Goal: Navigation & Orientation: Go to known website

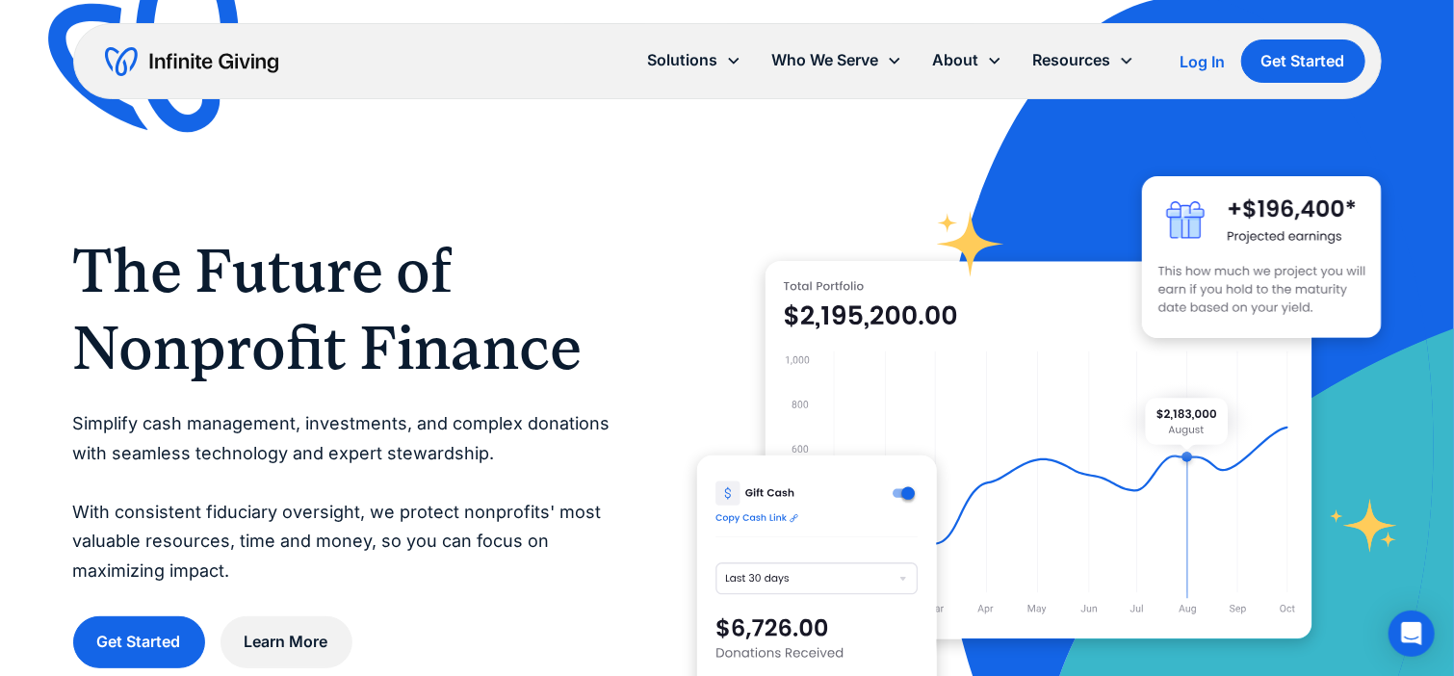
click at [647, 185] on div "The Future of Nonprofit Finance Simplify cash management, investments, and comp…" at bounding box center [727, 450] width 1308 height 685
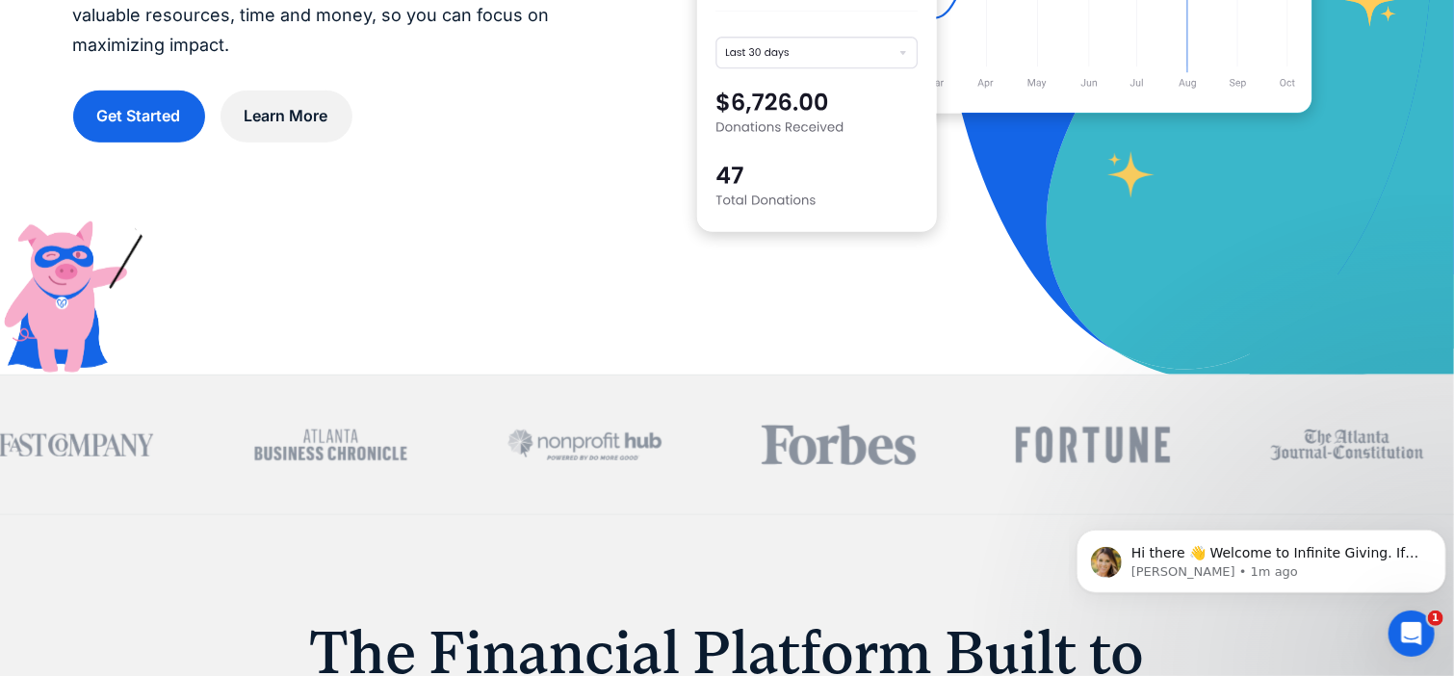
scroll to position [564, 0]
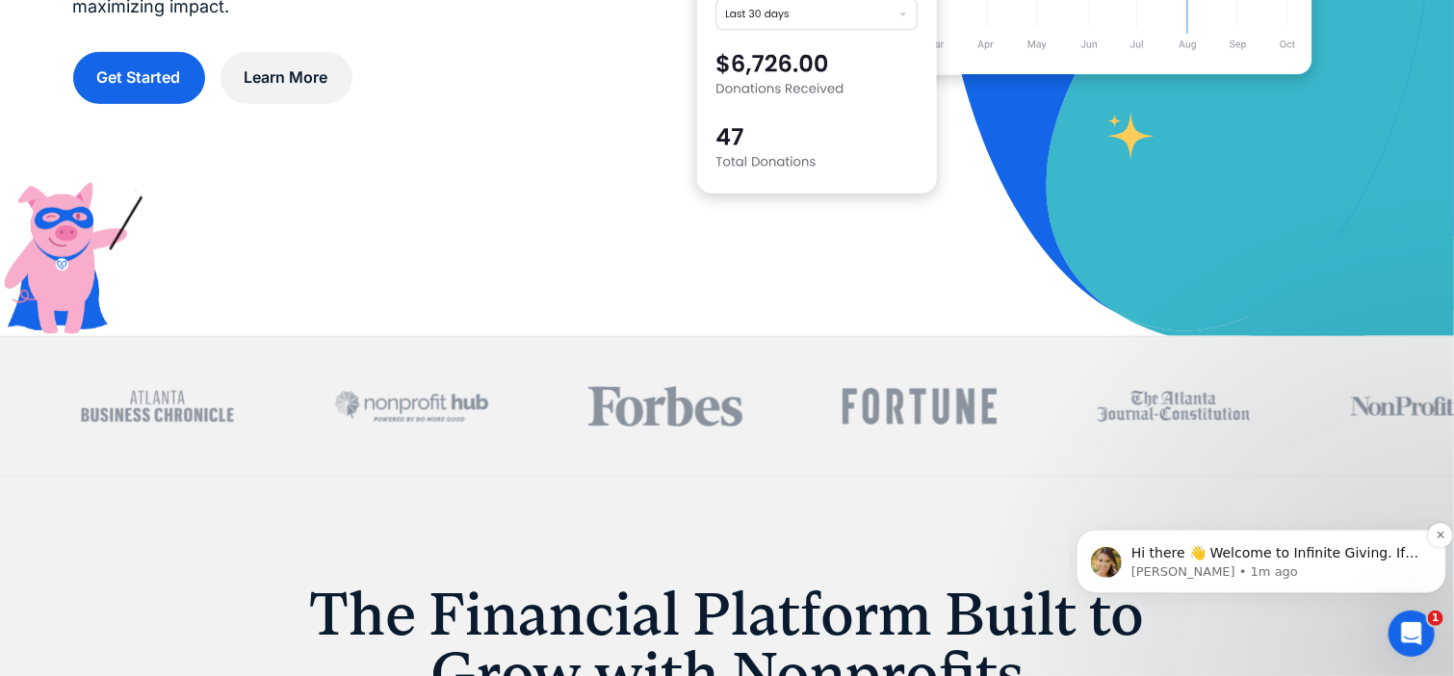
click at [1312, 550] on span "Hi there 👋 Welcome to Infinite Giving. If you have any questions, just reply to…" at bounding box center [1274, 571] width 288 height 54
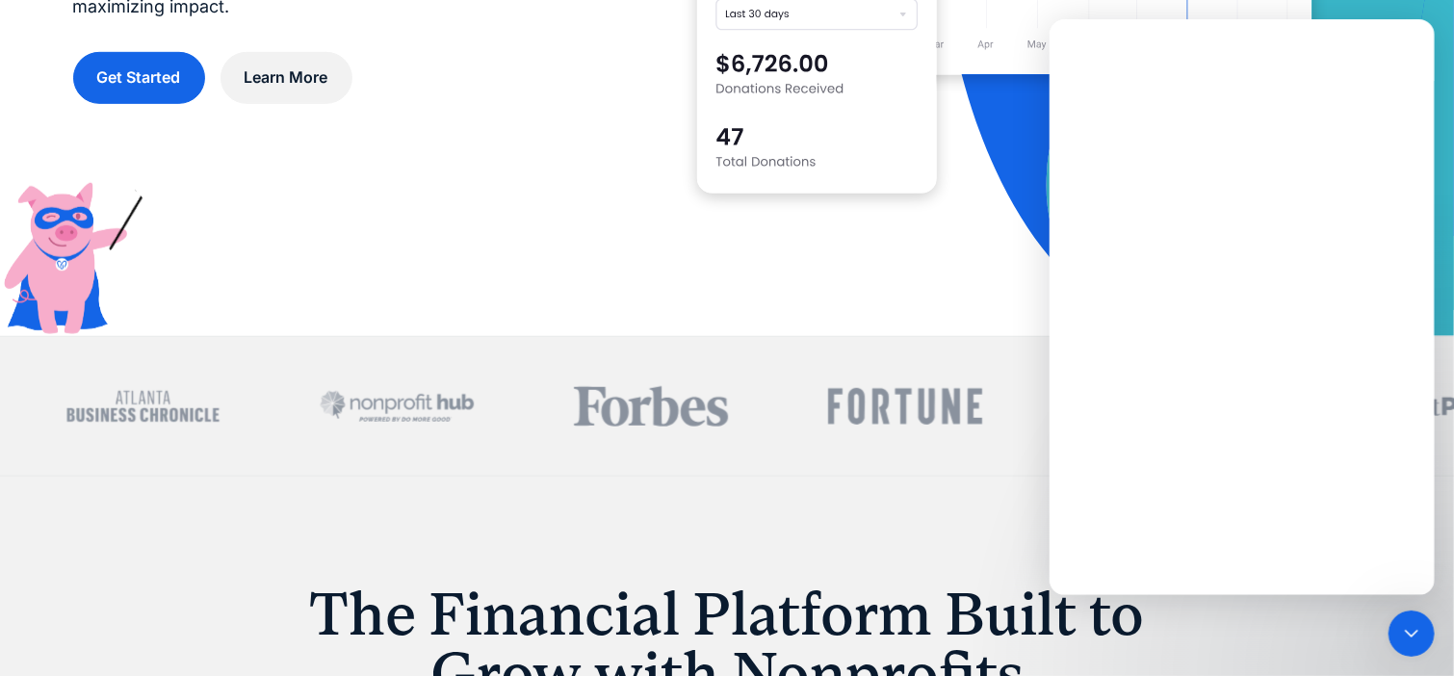
scroll to position [0, 0]
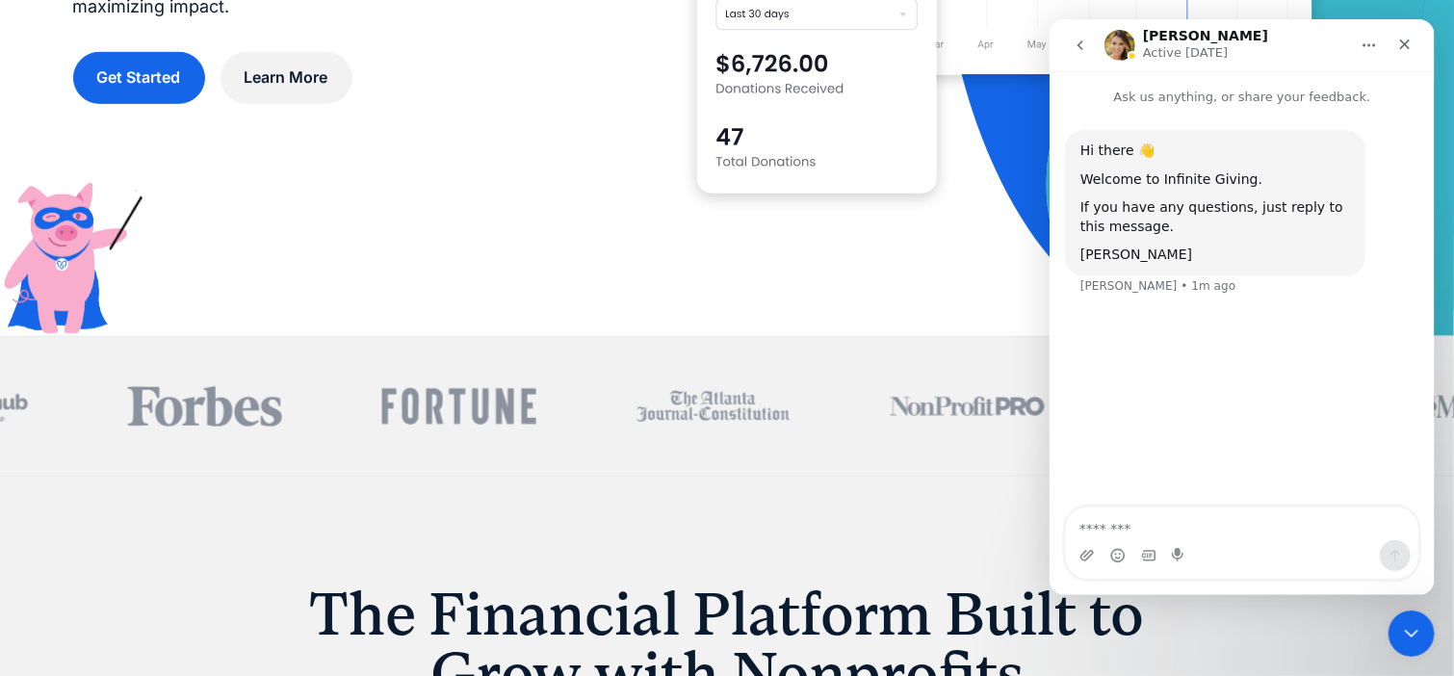
click at [1156, 534] on textarea "Message…" at bounding box center [1241, 523] width 352 height 33
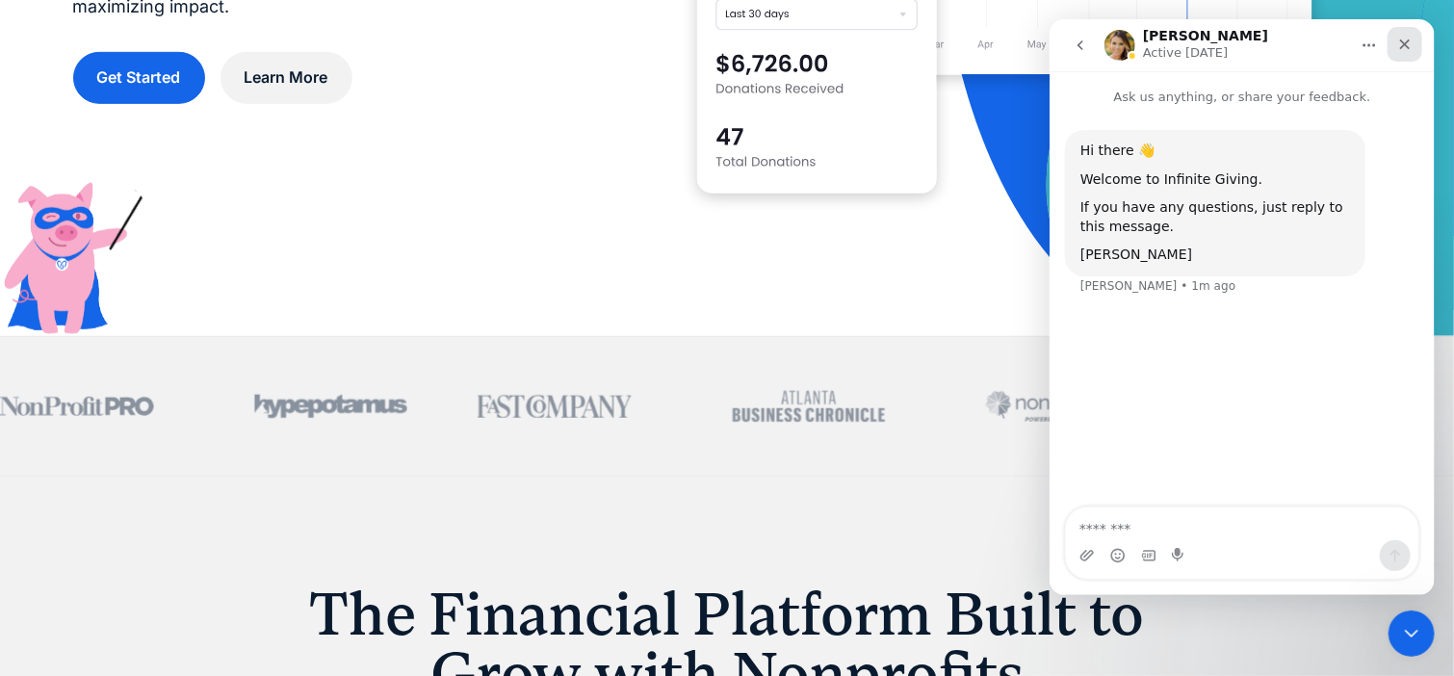
click at [1409, 37] on icon "Close" at bounding box center [1403, 44] width 15 height 15
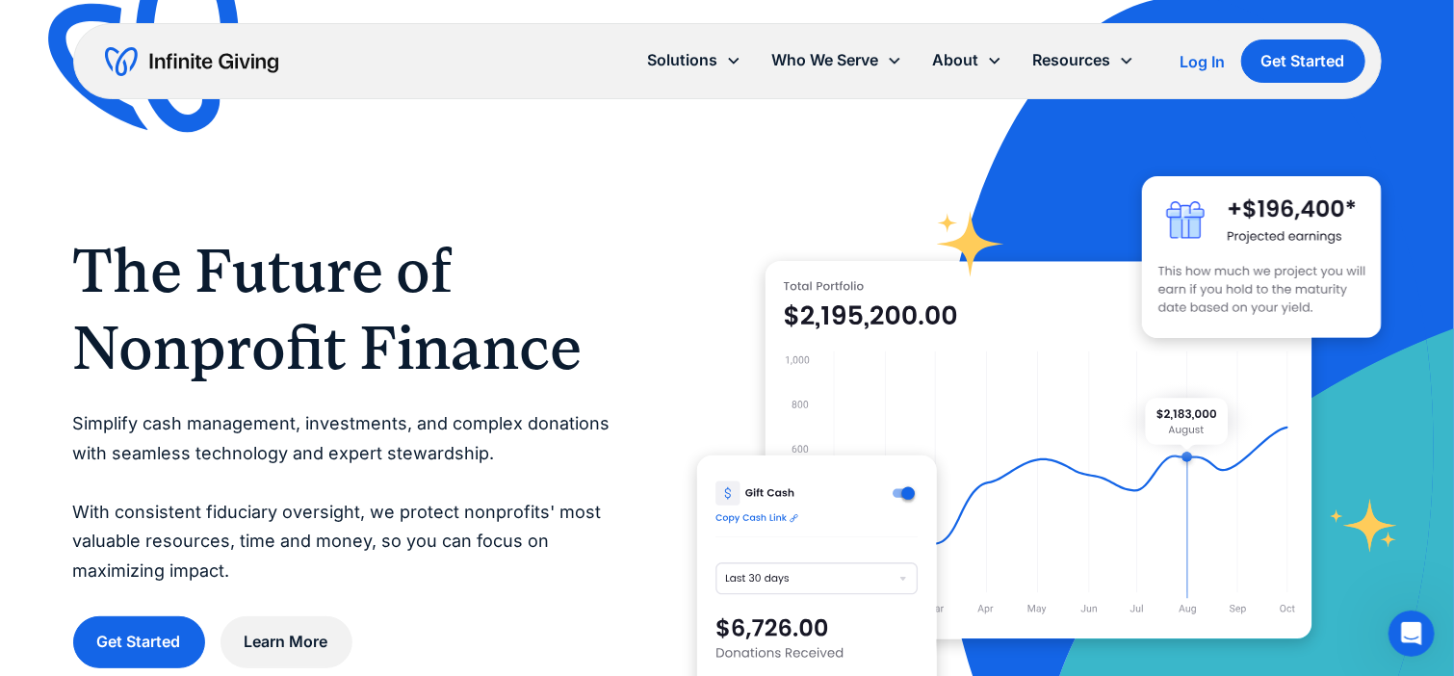
click at [1186, 54] on div "Log In" at bounding box center [1202, 61] width 45 height 15
click at [1200, 54] on div "Log In" at bounding box center [1202, 61] width 45 height 15
click at [1408, 628] on icon "Open Intercom Messenger" at bounding box center [1409, 631] width 32 height 32
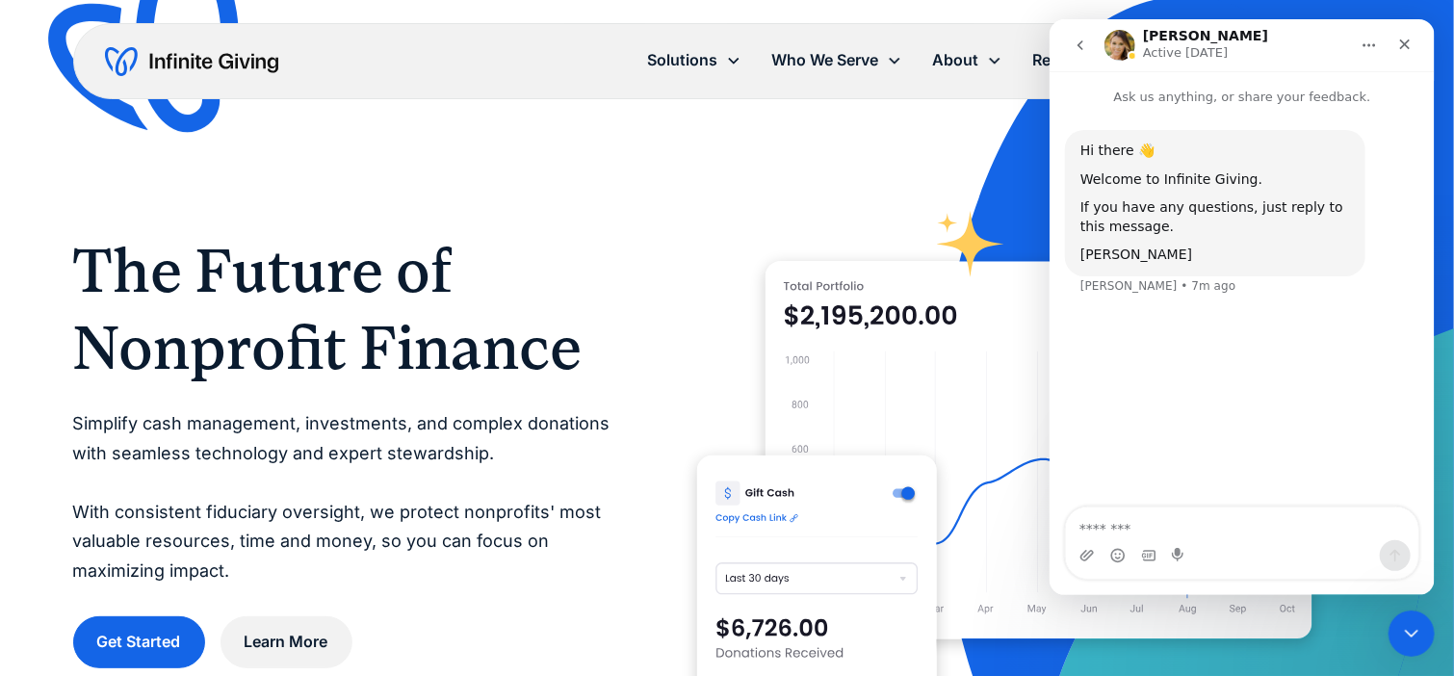
click at [1216, 547] on div "Intercom messenger" at bounding box center [1241, 555] width 352 height 31
click at [1107, 536] on textarea "Message…" at bounding box center [1241, 523] width 352 height 33
click at [1108, 531] on textarea "Message…" at bounding box center [1241, 523] width 352 height 33
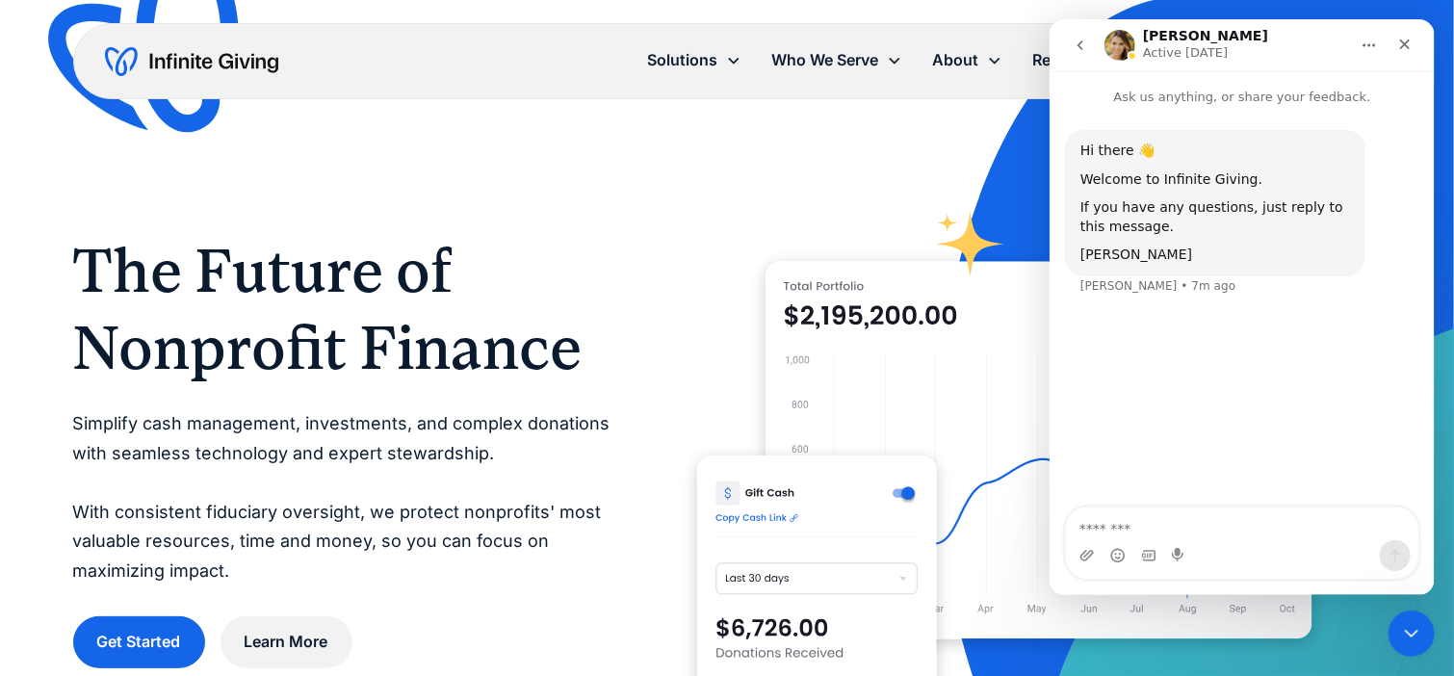
click at [751, 194] on div at bounding box center [1039, 450] width 685 height 685
click at [1411, 39] on div "Close" at bounding box center [1403, 44] width 35 height 35
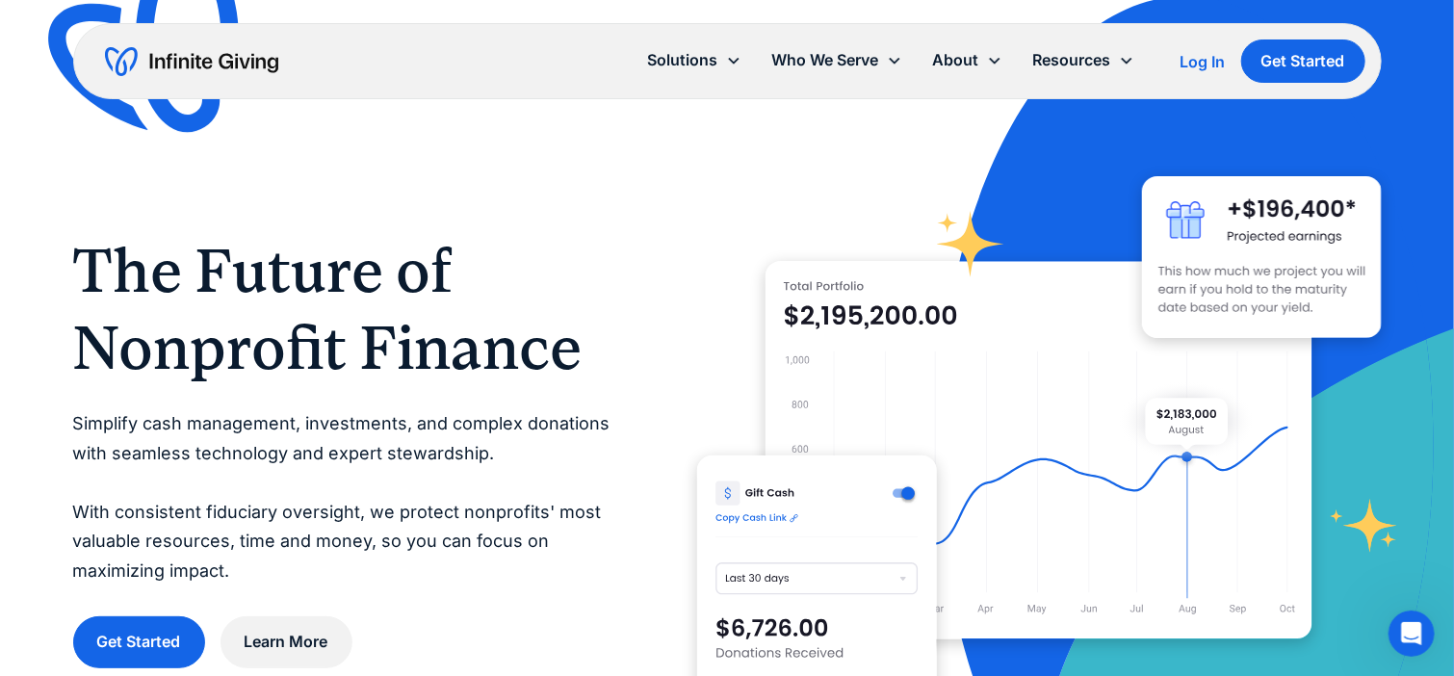
click at [1204, 58] on div "Log In" at bounding box center [1202, 61] width 45 height 15
click at [1199, 56] on div "Log In" at bounding box center [1202, 61] width 45 height 15
